Goal: Use online tool/utility: Utilize a website feature to perform a specific function

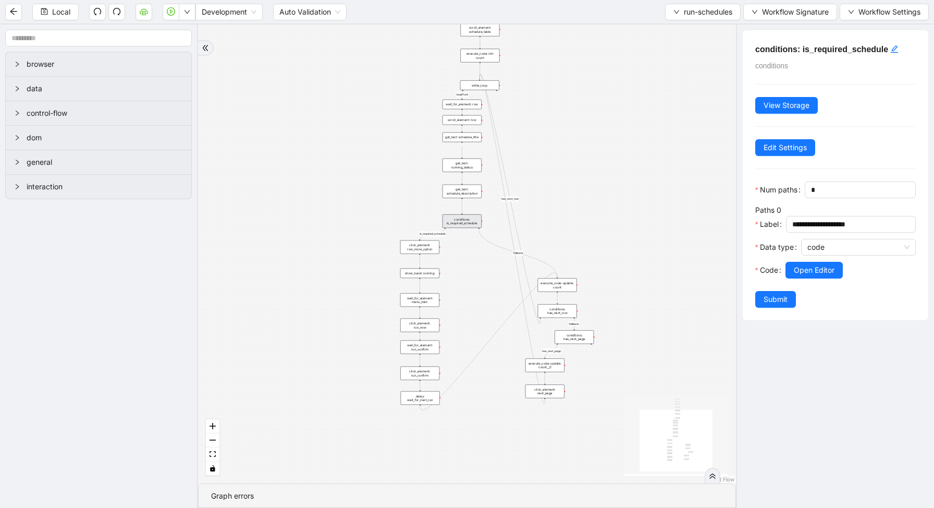
click at [688, 21] on div "Local Development Auto Validation run-schedules Workflow Signature Workflow Set…" at bounding box center [467, 11] width 934 height 23
click at [687, 19] on button "run-schedules" at bounding box center [703, 12] width 76 height 17
click at [682, 34] on span "Select" at bounding box center [700, 32] width 60 height 11
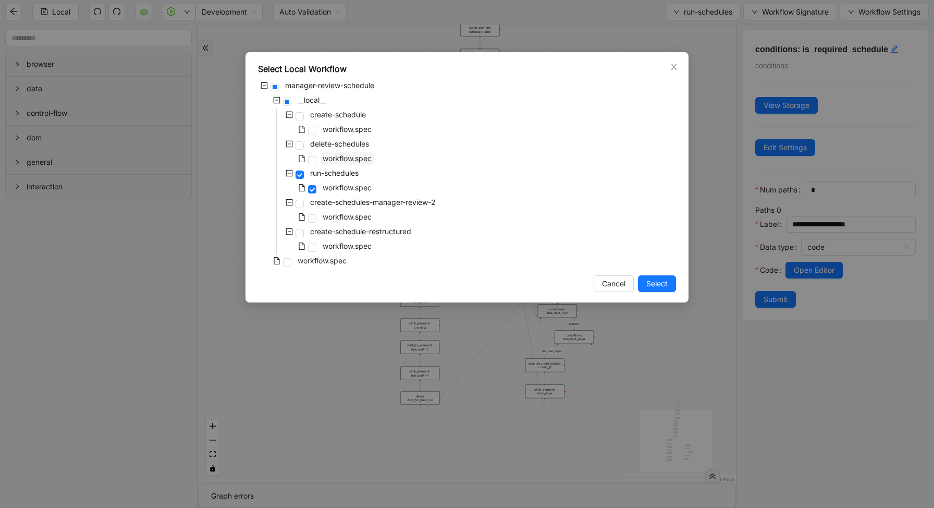
click at [338, 159] on span "workflow.spec" at bounding box center [347, 158] width 49 height 9
click at [653, 275] on button "Select" at bounding box center [657, 283] width 38 height 17
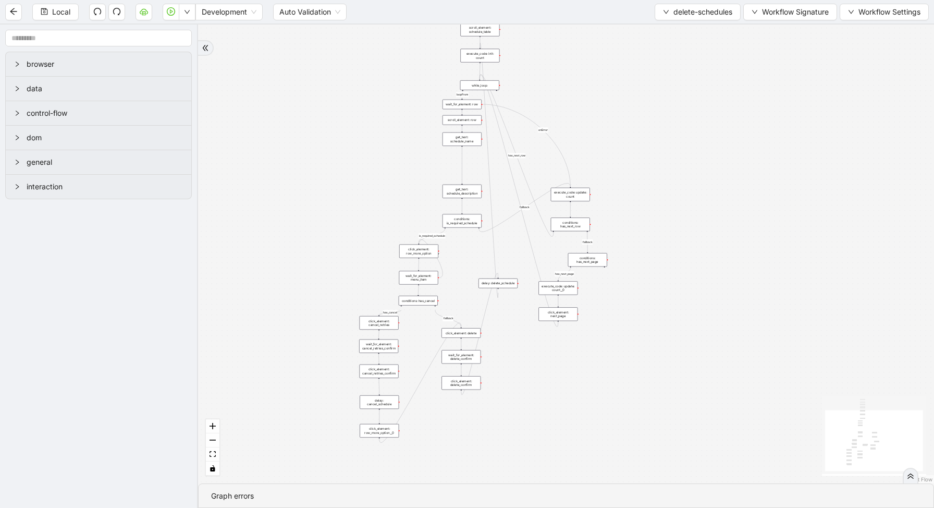
click at [180, 21] on div "Local Development Auto Validation delete-schedules Workflow Signature Workflow …" at bounding box center [467, 11] width 934 height 23
click at [184, 15] on button "button" at bounding box center [187, 12] width 17 height 17
click at [187, 35] on li "Run local workflow" at bounding box center [154, 32] width 76 height 17
click at [677, 13] on span "delete-schedules" at bounding box center [702, 11] width 59 height 11
click at [676, 28] on span "Select" at bounding box center [695, 32] width 70 height 11
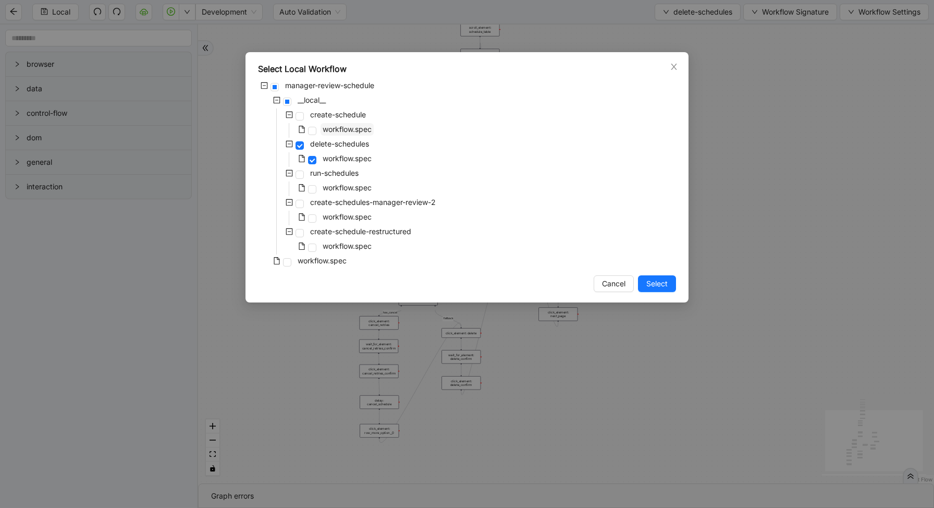
click at [335, 131] on span "workflow.spec" at bounding box center [347, 129] width 49 height 9
click at [655, 286] on span "Select" at bounding box center [656, 283] width 21 height 11
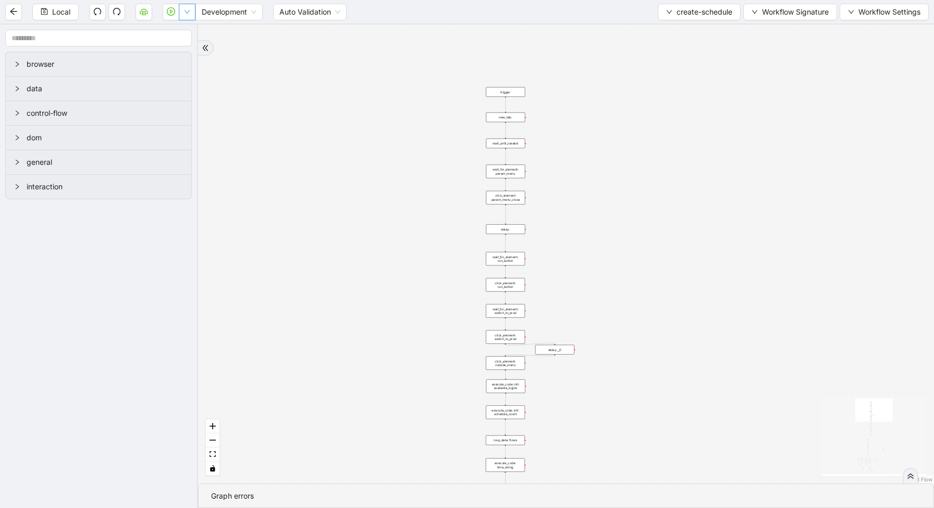
click at [192, 10] on button "button" at bounding box center [187, 12] width 17 height 17
click at [186, 32] on span "Run local workflow" at bounding box center [154, 32] width 64 height 11
click at [723, 8] on span "create-schedule" at bounding box center [705, 11] width 56 height 11
click at [722, 9] on span "create-schedule" at bounding box center [705, 11] width 56 height 11
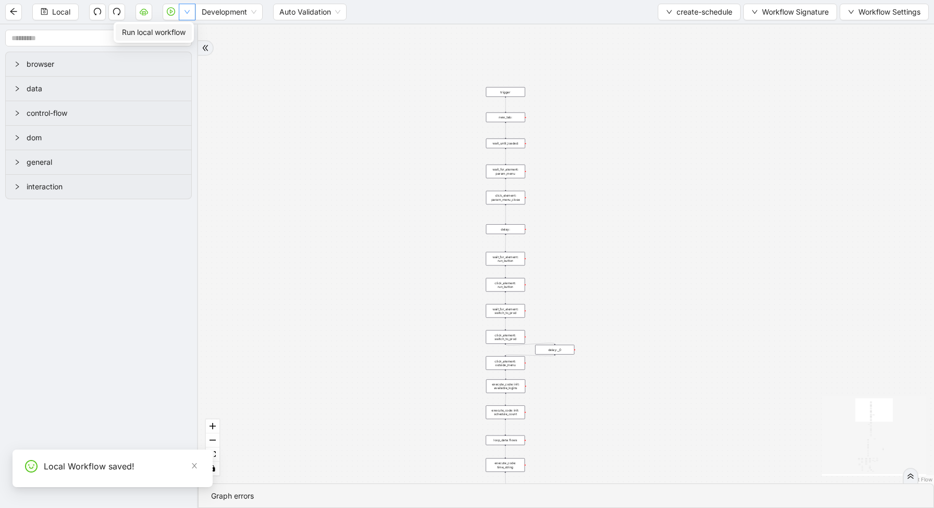
click at [186, 15] on button "button" at bounding box center [187, 12] width 17 height 17
click at [185, 32] on span "Run local workflow" at bounding box center [154, 32] width 64 height 11
